Goal: Task Accomplishment & Management: Use online tool/utility

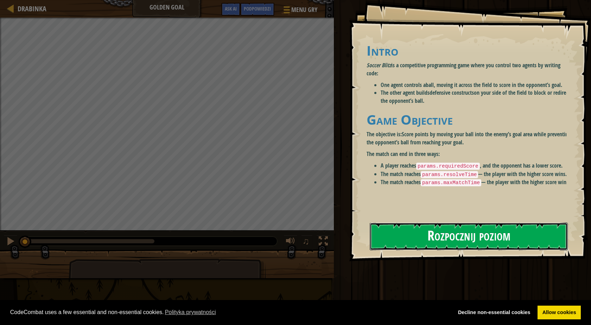
click at [448, 235] on button "Rozpocznij poziom" at bounding box center [469, 236] width 198 height 28
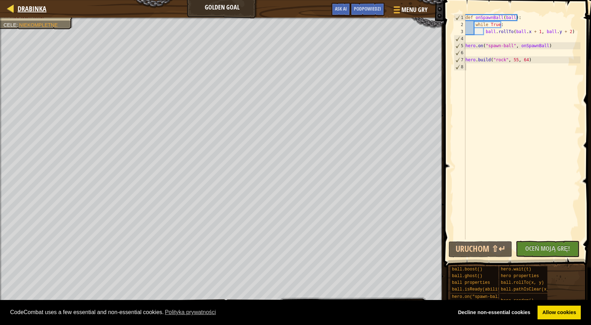
click at [21, 3] on div "Drabinka" at bounding box center [30, 9] width 32 height 18
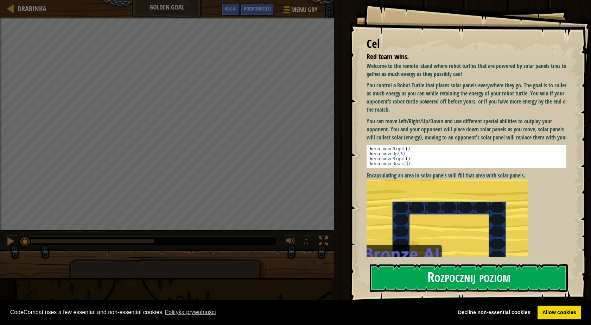
click at [494, 278] on button "Rozpocznij poziom" at bounding box center [469, 278] width 198 height 28
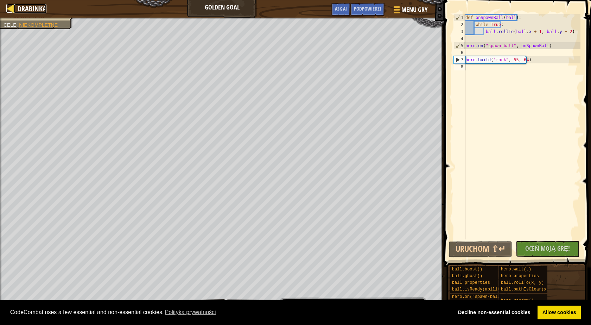
click at [8, 10] on div at bounding box center [10, 8] width 9 height 9
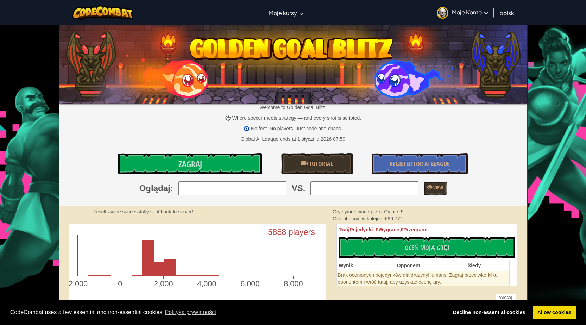
click at [303, 52] on img at bounding box center [293, 63] width 468 height 82
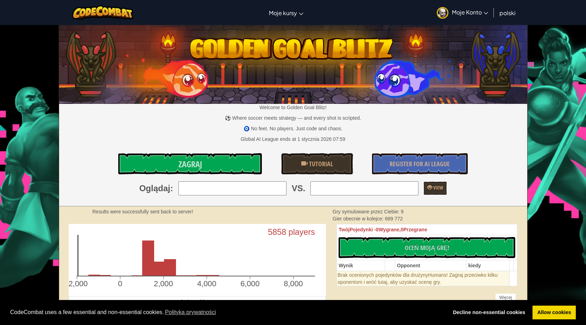
click at [467, 12] on span "Moje Konto" at bounding box center [470, 11] width 36 height 7
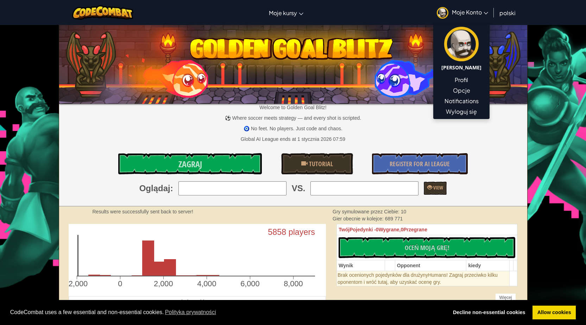
click at [302, 32] on img at bounding box center [293, 63] width 468 height 82
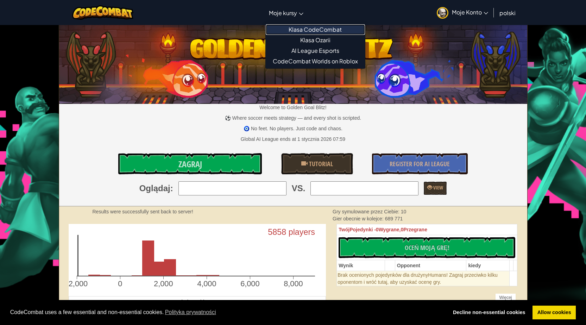
click at [308, 28] on link "Klasa CodeCombat" at bounding box center [315, 29] width 99 height 11
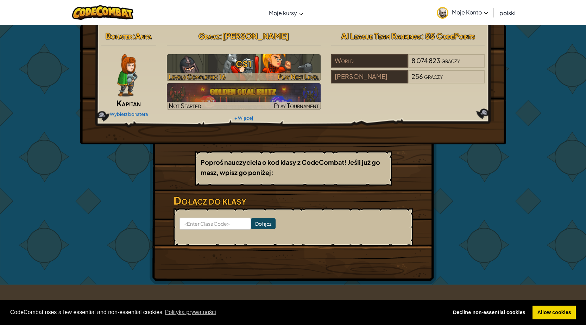
click at [277, 62] on h3 "CS1" at bounding box center [244, 64] width 154 height 16
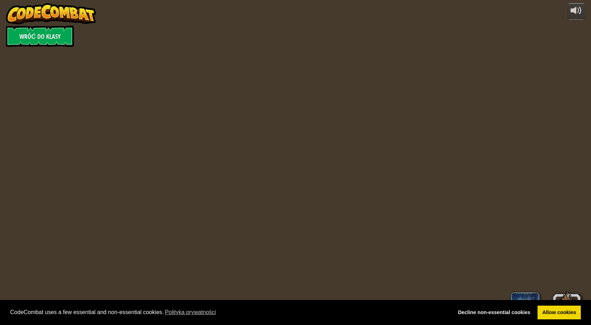
select select "pl"
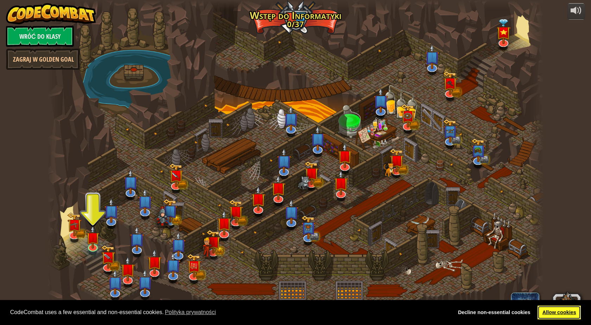
click at [565, 310] on link "Allow cookies" at bounding box center [559, 312] width 43 height 14
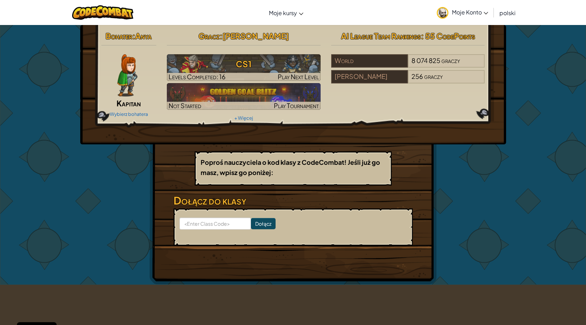
click at [469, 13] on span "Moje Konto" at bounding box center [470, 11] width 36 height 7
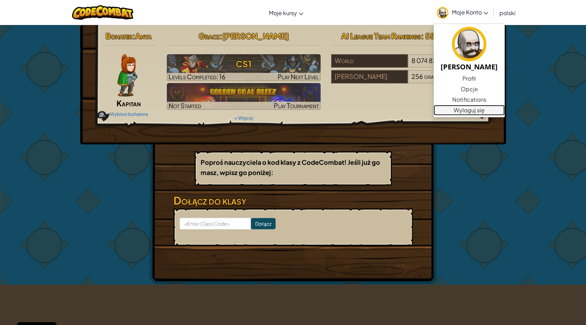
click at [469, 111] on link "Wyloguj się" at bounding box center [468, 110] width 71 height 11
